Goal: Find specific page/section: Find specific page/section

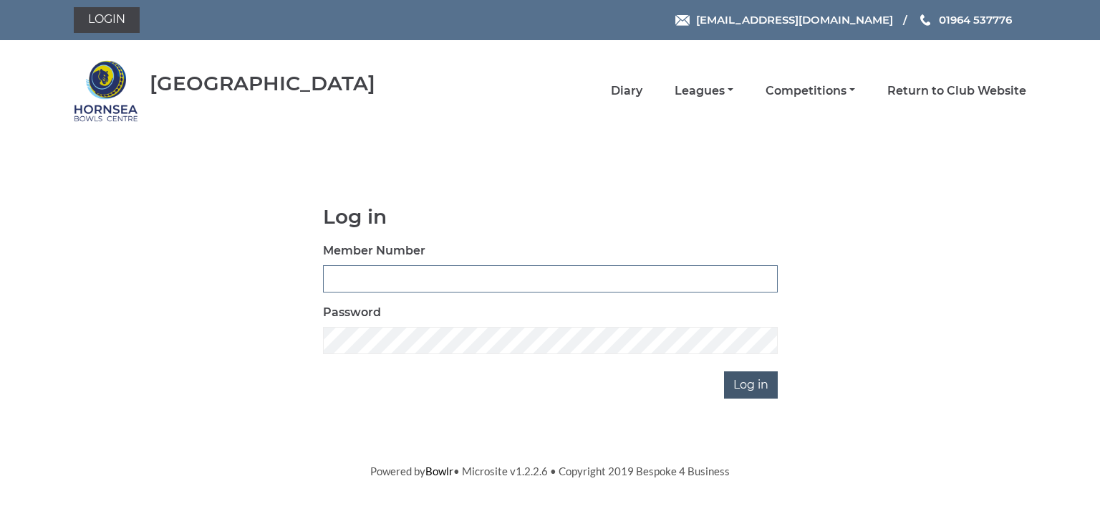
type input "0713"
click at [736, 377] on input "Log in" at bounding box center [751, 384] width 54 height 27
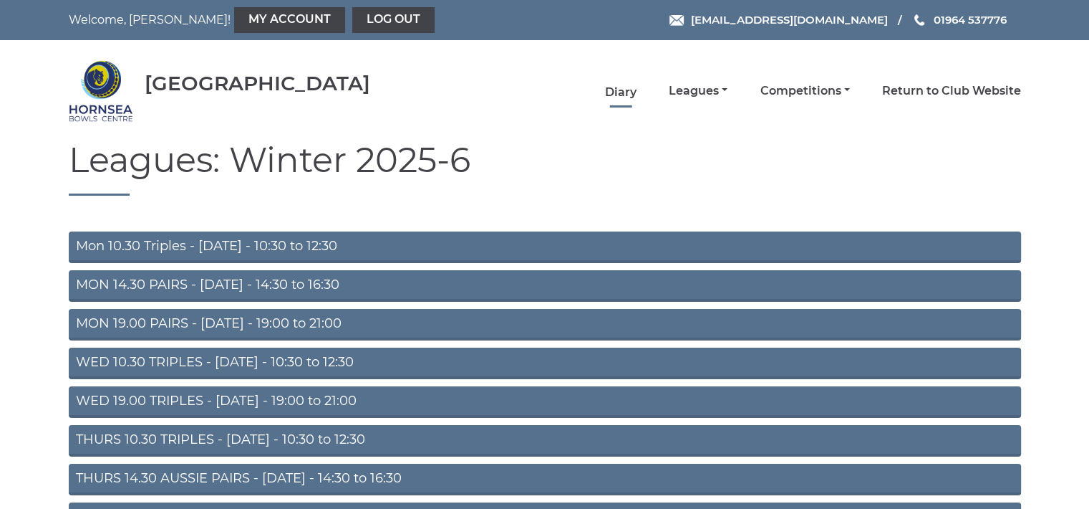
click at [617, 87] on link "Diary" at bounding box center [621, 93] width 32 height 16
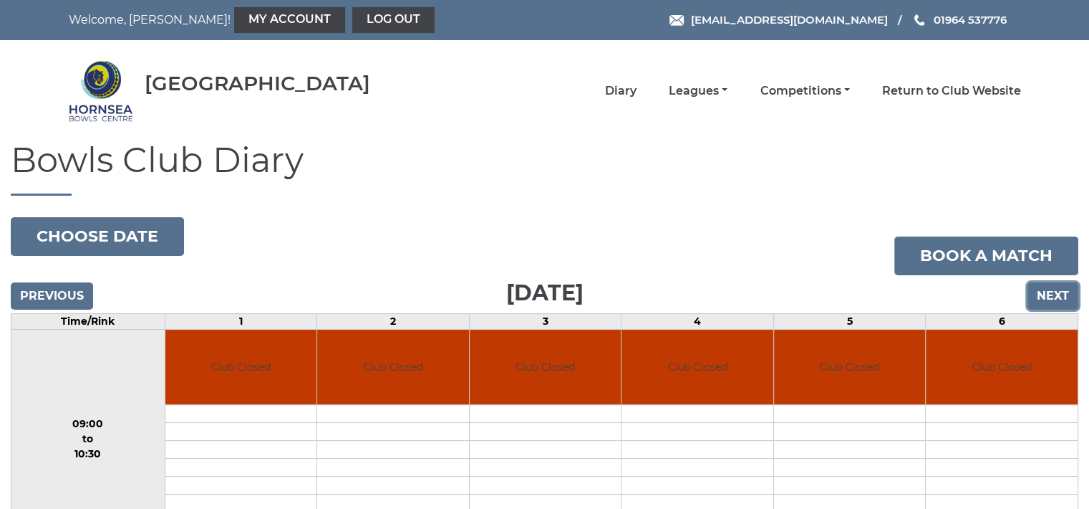
click at [1047, 299] on input "Next" at bounding box center [1053, 295] width 51 height 27
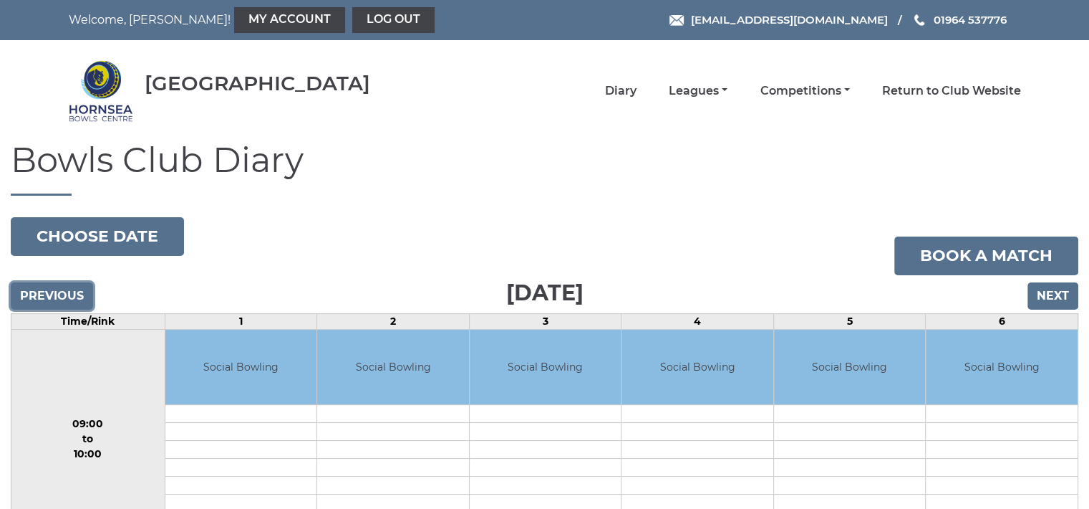
click at [80, 292] on input "Previous" at bounding box center [52, 295] width 82 height 27
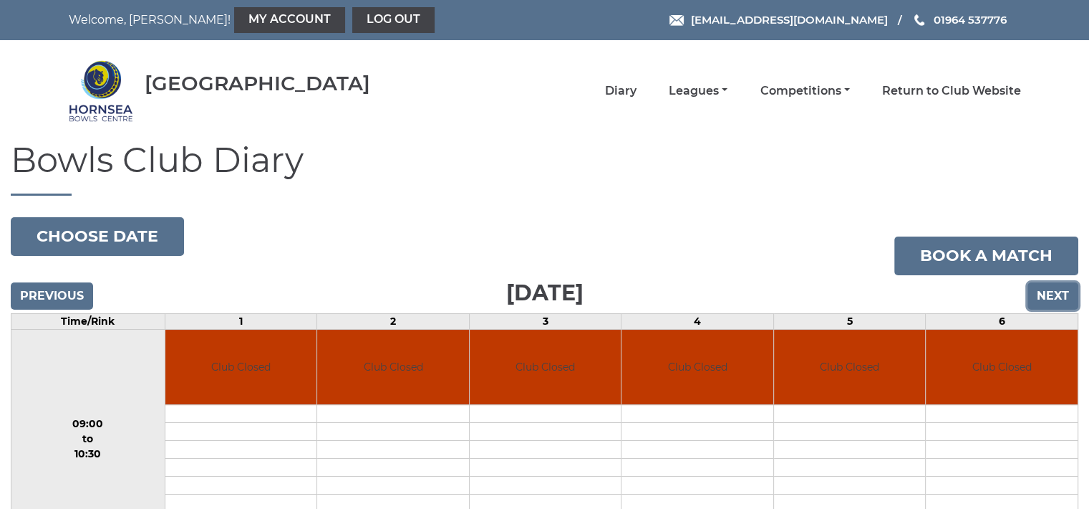
click at [1051, 290] on input "Next" at bounding box center [1053, 295] width 51 height 27
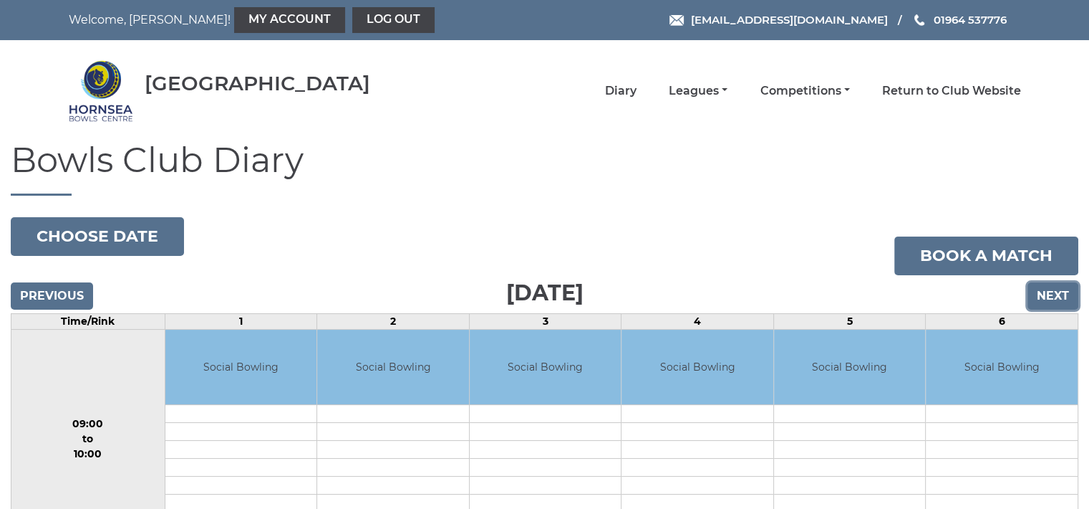
click at [1046, 293] on input "Next" at bounding box center [1053, 295] width 51 height 27
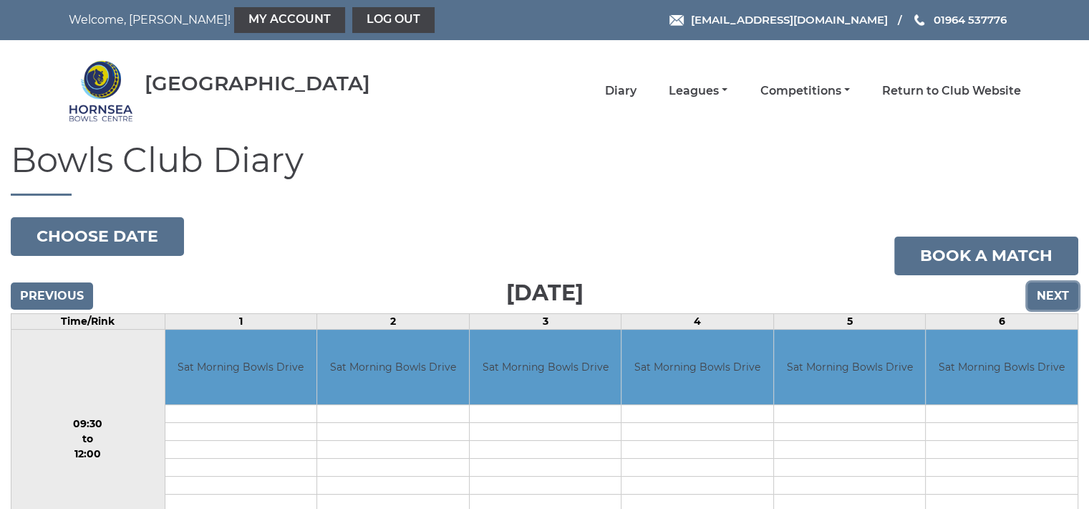
click at [1046, 293] on input "Next" at bounding box center [1053, 295] width 51 height 27
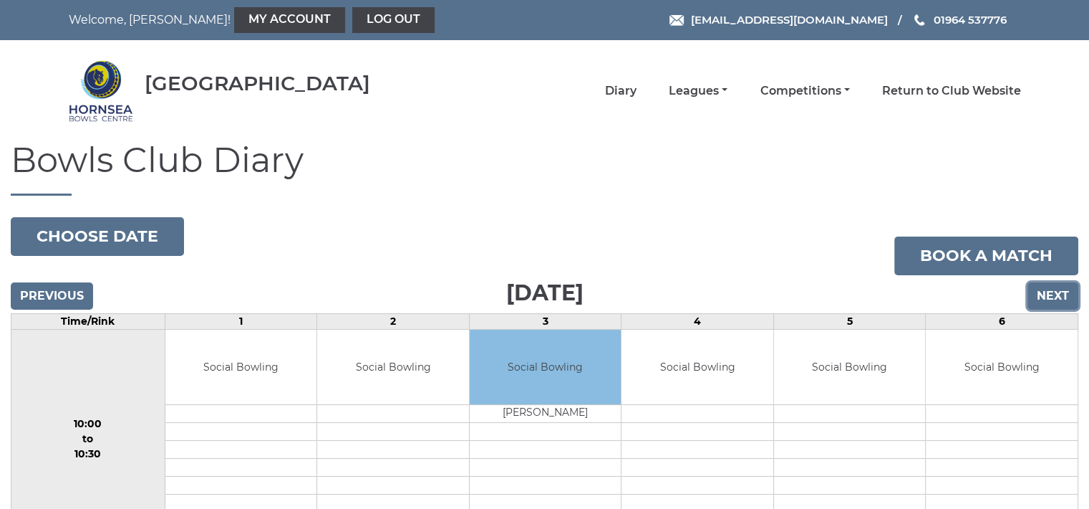
click at [1046, 293] on input "Next" at bounding box center [1053, 295] width 51 height 27
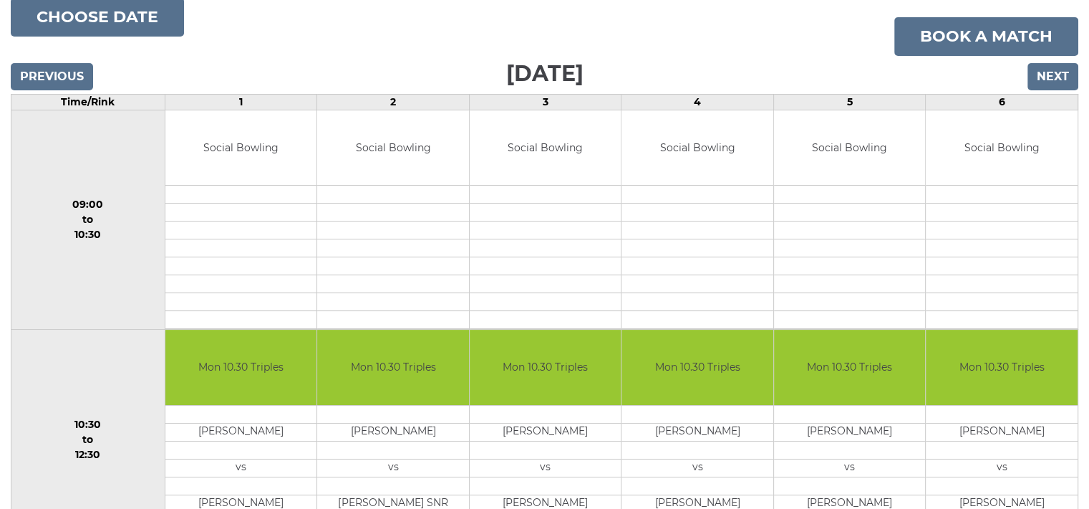
scroll to position [248, 0]
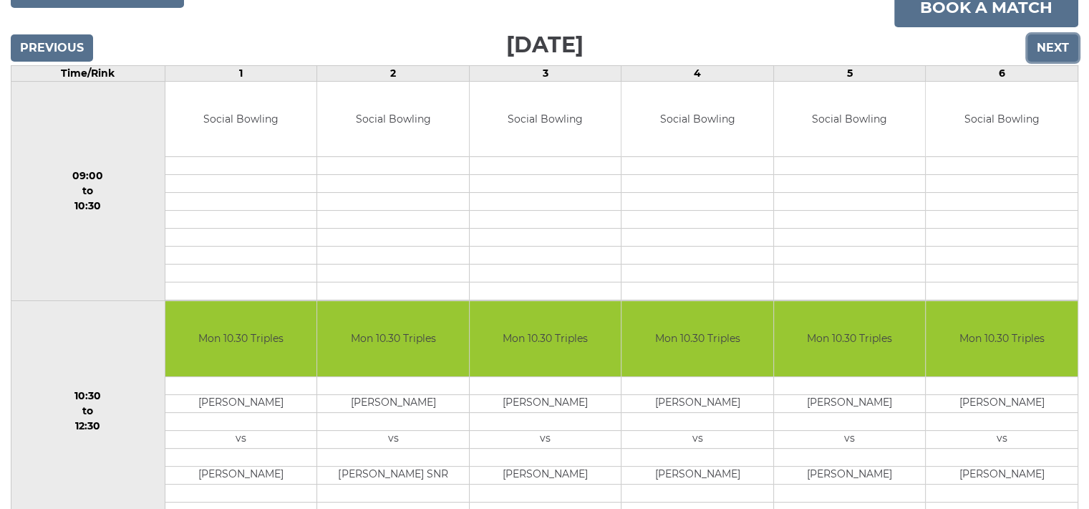
click at [1061, 46] on input "Next" at bounding box center [1053, 47] width 51 height 27
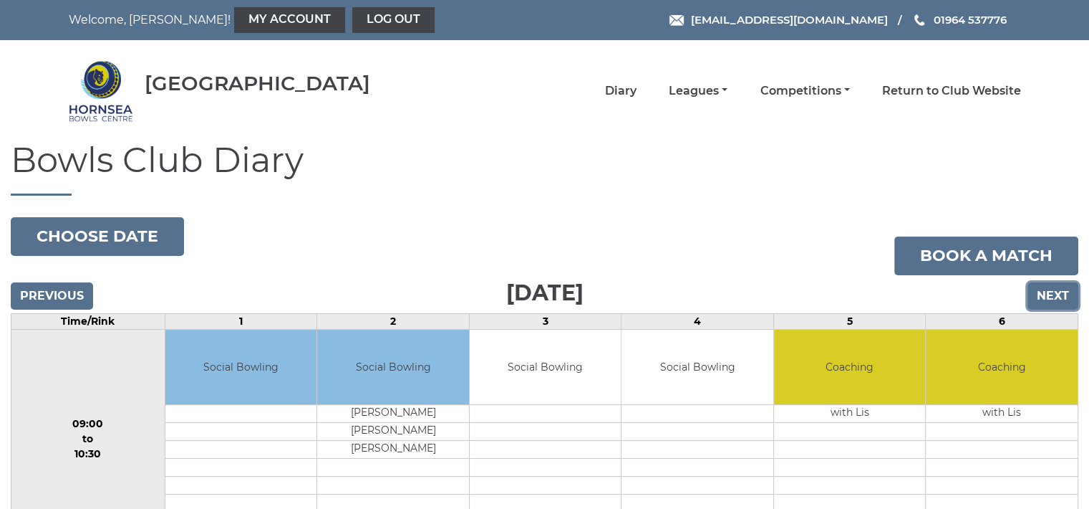
click at [1059, 284] on input "Next" at bounding box center [1053, 295] width 51 height 27
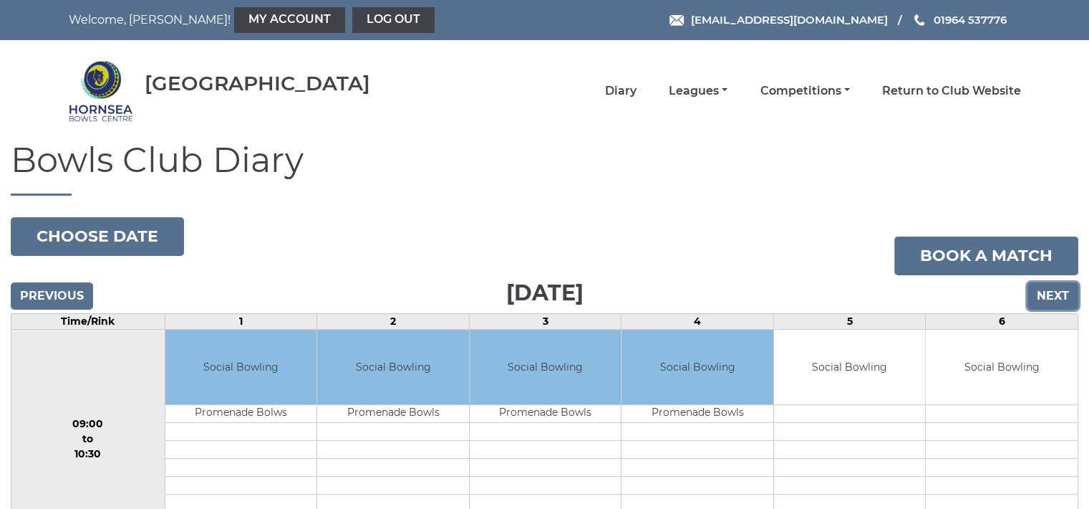
click at [1059, 284] on input "Next" at bounding box center [1053, 295] width 51 height 27
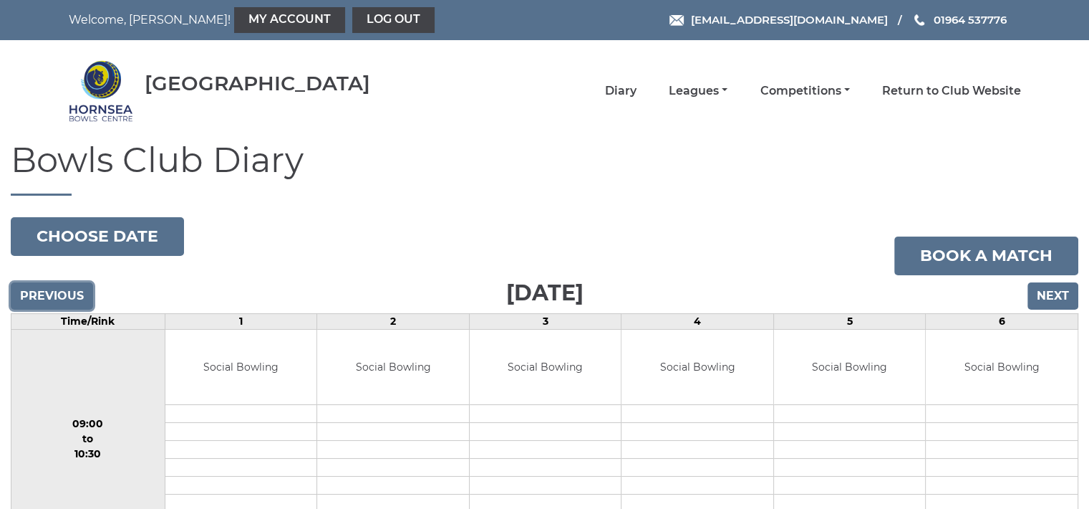
click at [69, 292] on input "Previous" at bounding box center [52, 295] width 82 height 27
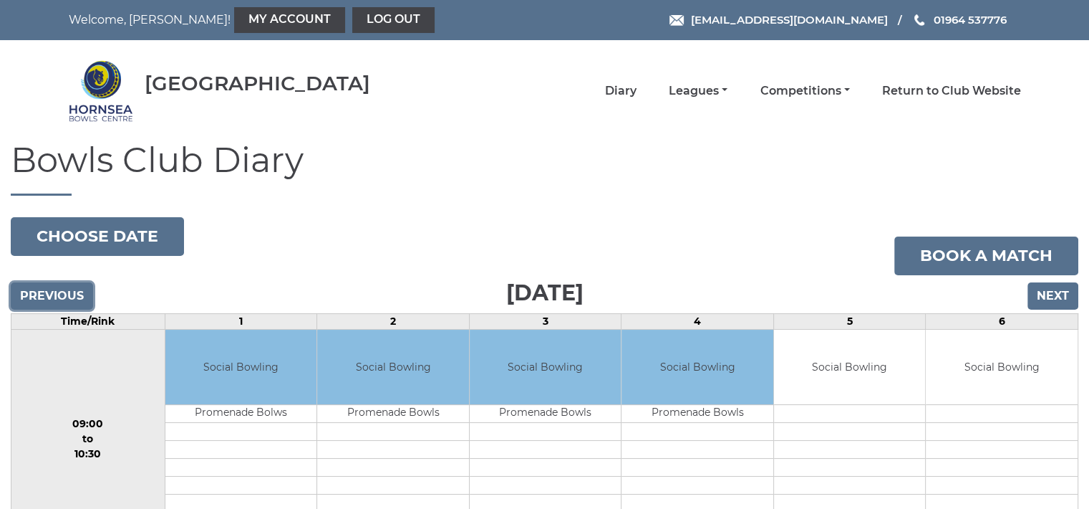
click at [69, 292] on input "Previous" at bounding box center [52, 295] width 82 height 27
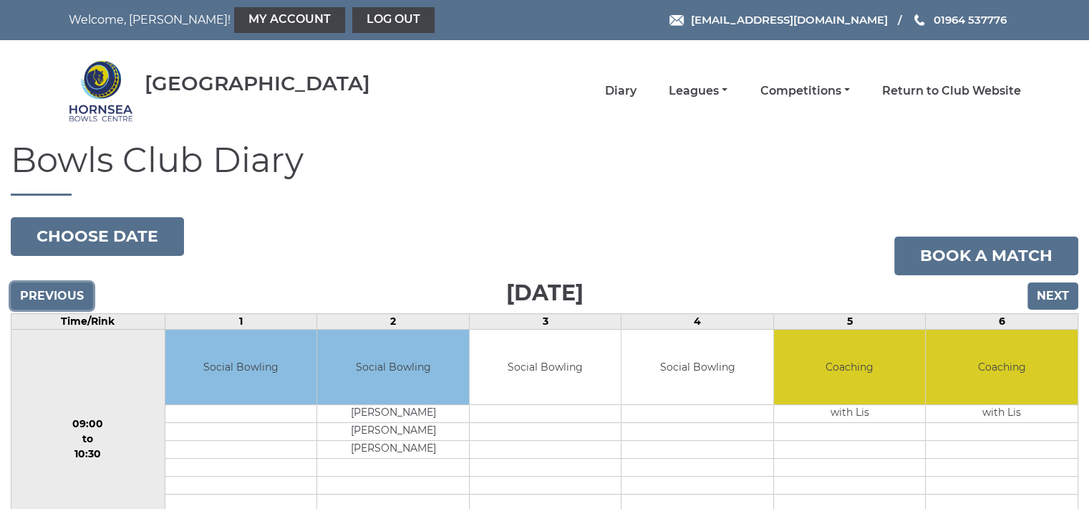
click at [67, 296] on input "Previous" at bounding box center [52, 295] width 82 height 27
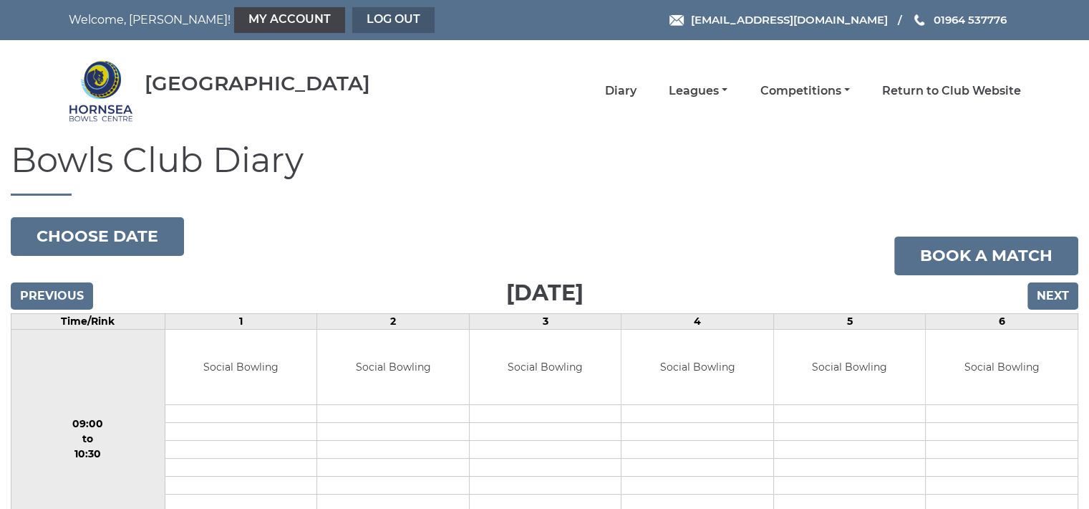
click at [352, 18] on link "Log out" at bounding box center [393, 20] width 82 height 26
